Goal: Check status: Check status

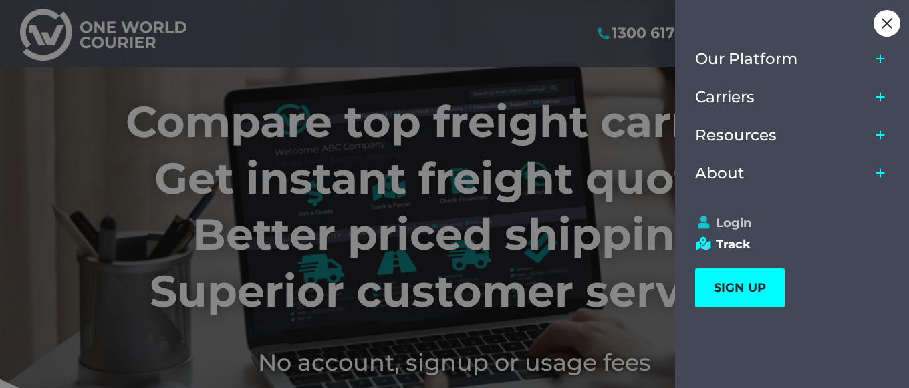
click at [744, 225] on link "Login" at bounding box center [786, 223] width 182 height 15
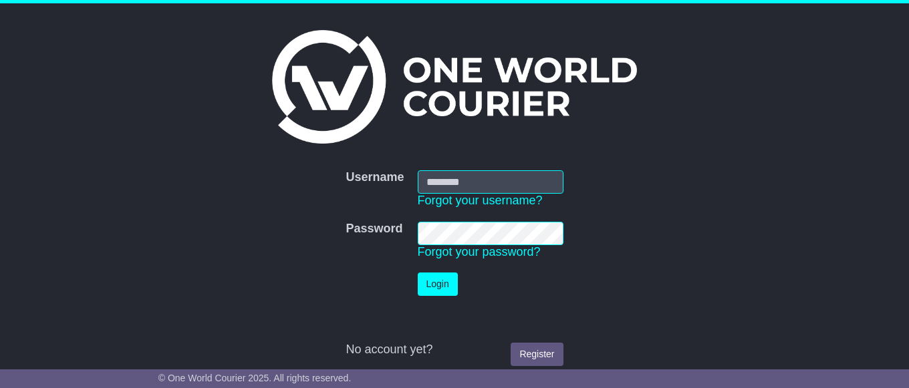
click at [495, 190] on input "Username" at bounding box center [491, 181] width 146 height 23
type input "**********"
drag, startPoint x: 438, startPoint y: 285, endPoint x: 446, endPoint y: 283, distance: 8.1
click at [438, 285] on button "Login" at bounding box center [438, 284] width 40 height 23
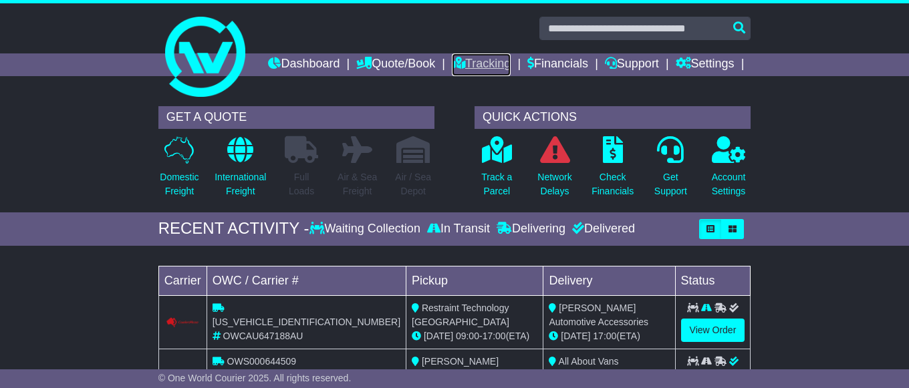
click at [511, 64] on link "Tracking" at bounding box center [481, 64] width 59 height 23
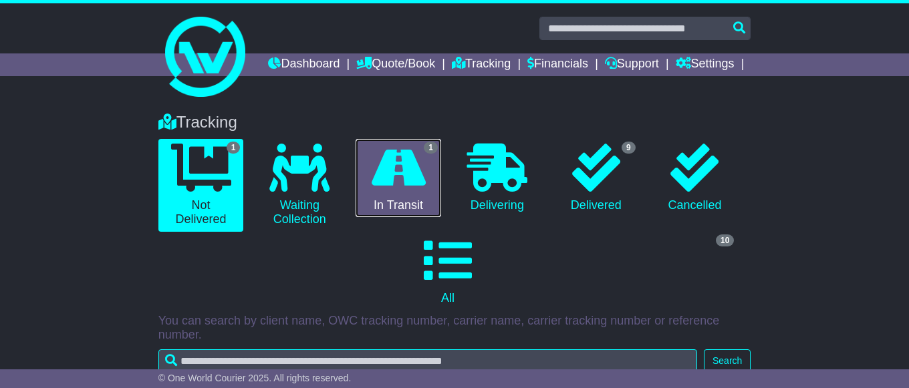
click at [382, 192] on icon at bounding box center [399, 168] width 54 height 48
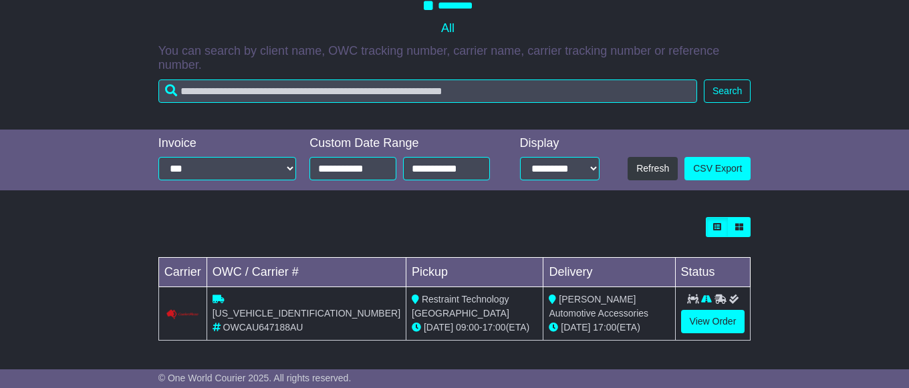
scroll to position [293, 0]
click at [709, 323] on link "View Order" at bounding box center [713, 321] width 64 height 23
